Goal: Task Accomplishment & Management: Manage account settings

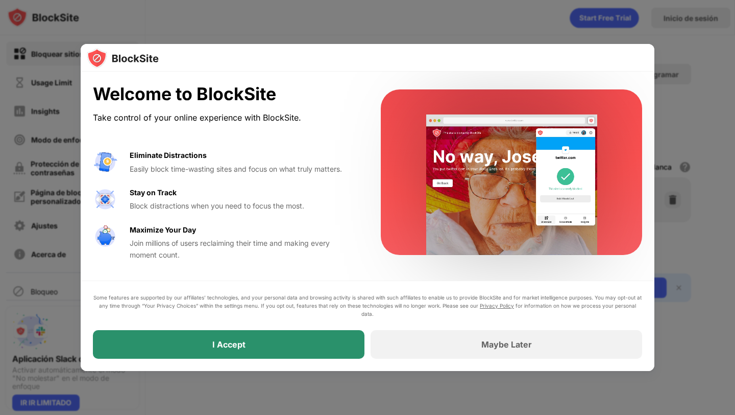
click at [288, 344] on div "I Accept" at bounding box center [229, 344] width 272 height 29
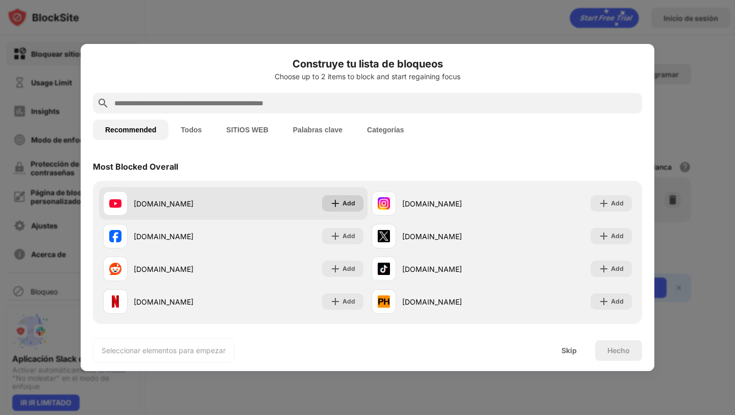
click at [335, 203] on img at bounding box center [335, 203] width 10 height 10
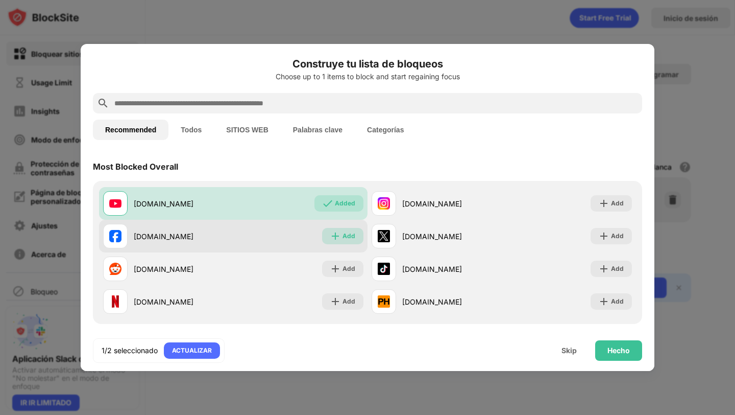
click at [335, 237] on img at bounding box center [335, 236] width 10 height 10
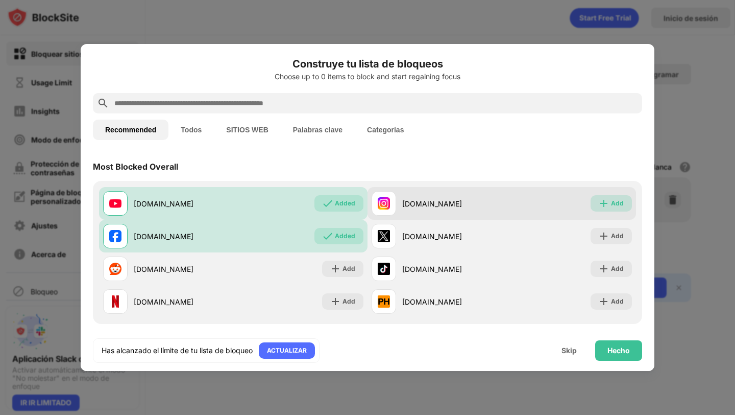
click at [606, 203] on img at bounding box center [604, 203] width 10 height 10
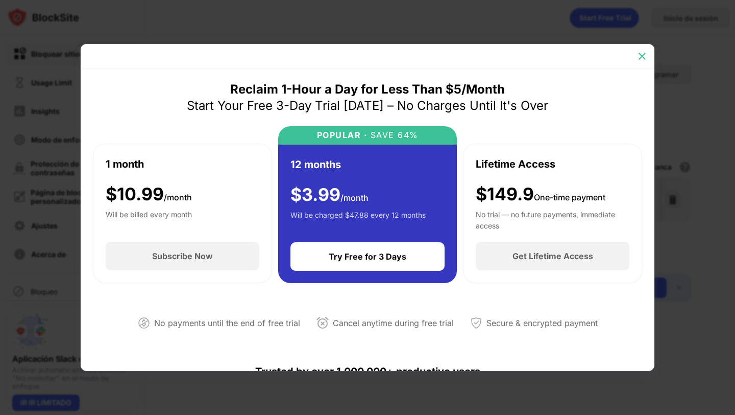
click at [643, 57] on img at bounding box center [642, 56] width 10 height 10
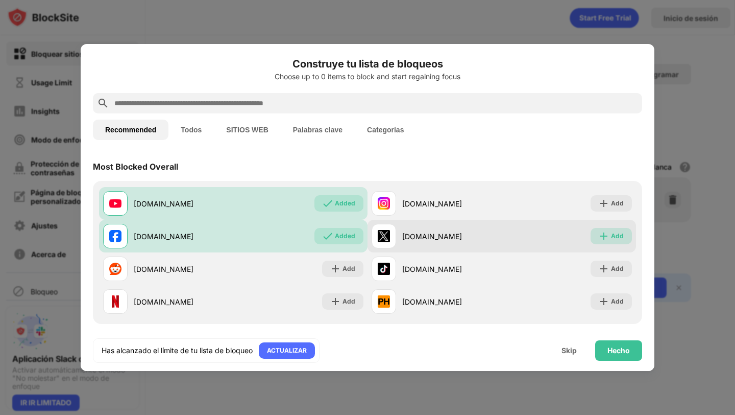
click at [611, 234] on div "Add" at bounding box center [611, 236] width 41 height 16
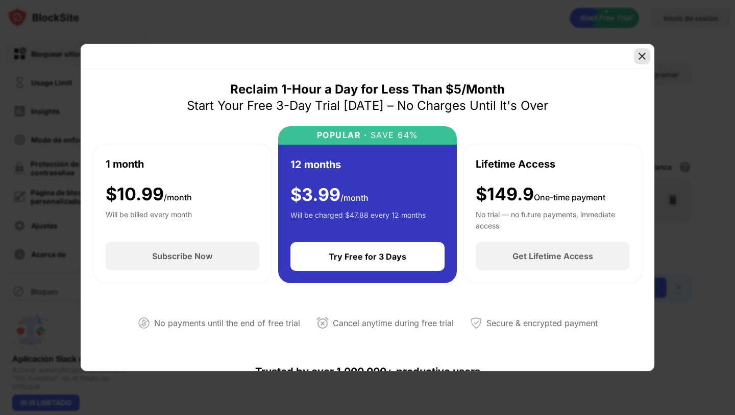
click at [643, 54] on img at bounding box center [642, 56] width 10 height 10
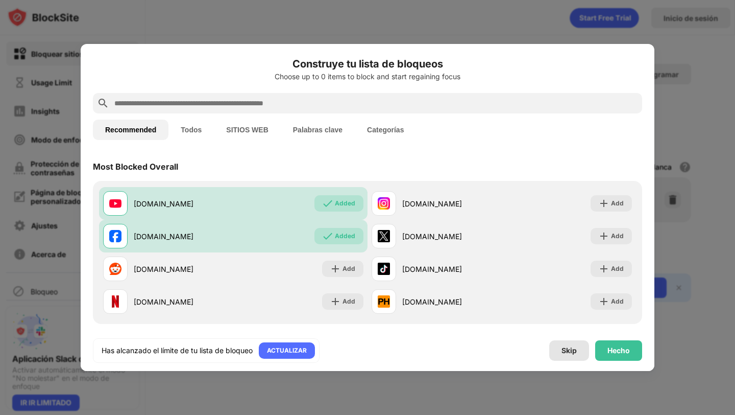
click at [564, 348] on div "Skip" at bounding box center [569, 350] width 15 height 8
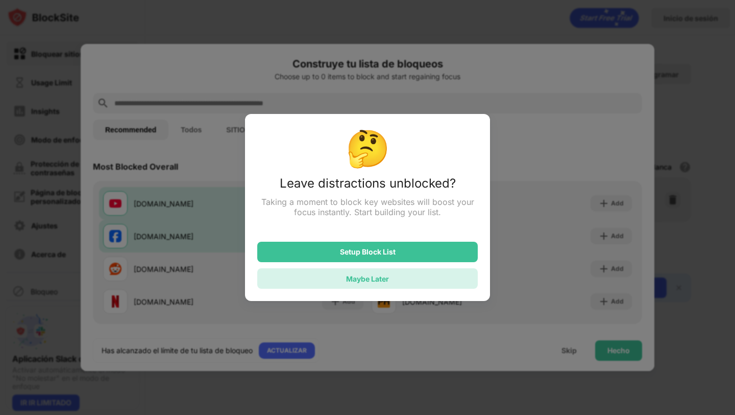
click at [364, 280] on div "Maybe Later" at bounding box center [367, 278] width 43 height 9
